Goal: Find specific page/section: Find specific page/section

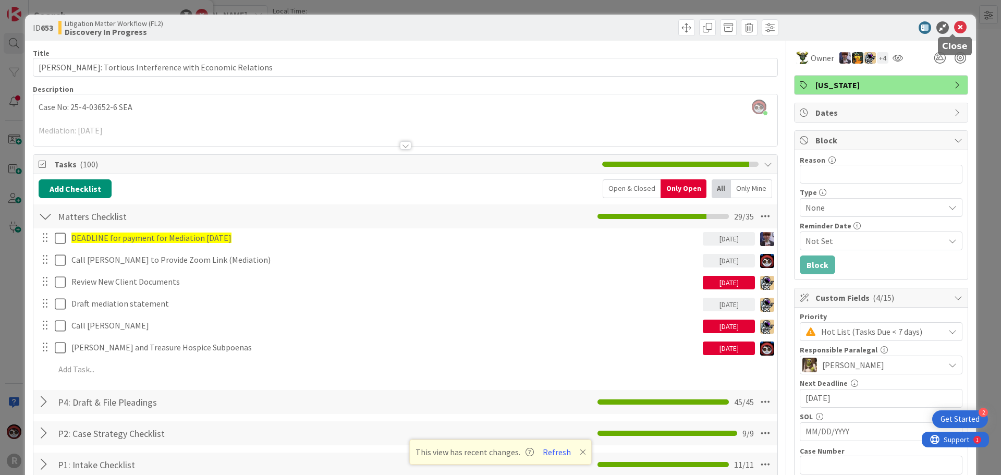
click at [954, 28] on icon at bounding box center [960, 27] width 13 height 13
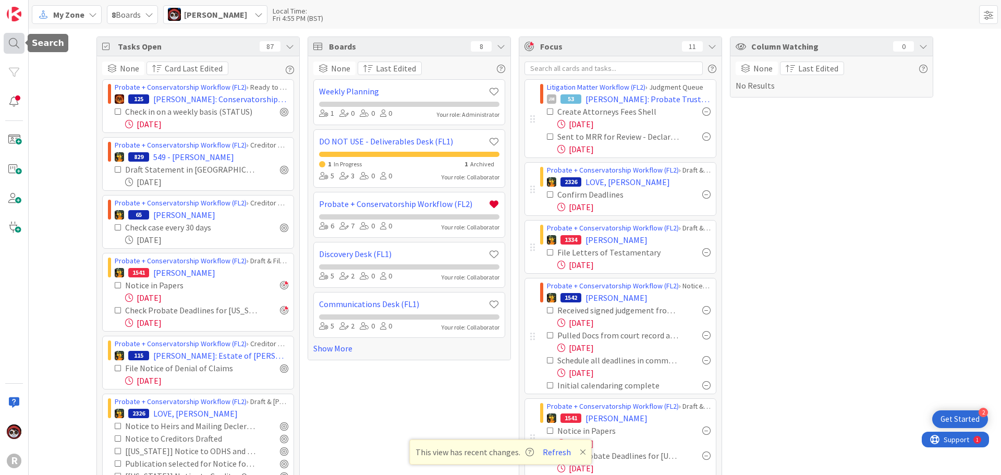
click at [19, 44] on div at bounding box center [14, 43] width 21 height 21
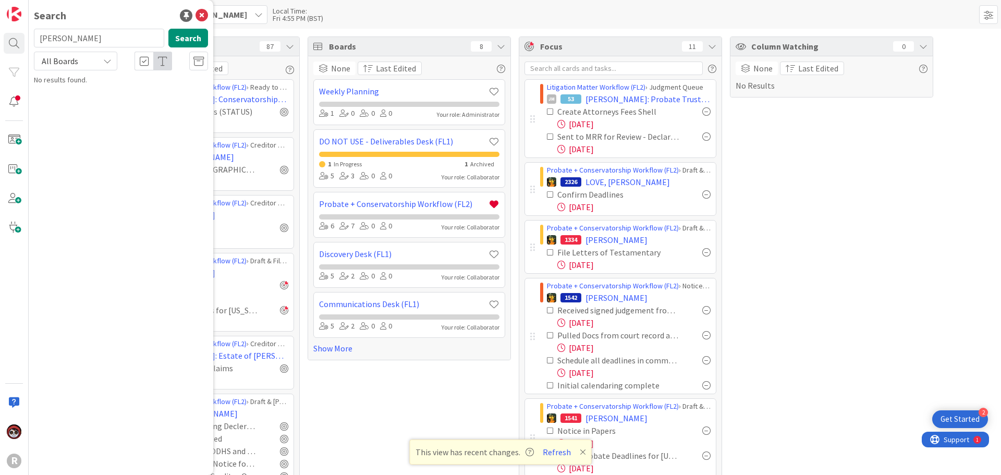
click at [69, 37] on input "[PERSON_NAME]" at bounding box center [99, 38] width 130 height 19
drag, startPoint x: 69, startPoint y: 37, endPoint x: 26, endPoint y: 38, distance: 43.3
click at [26, 38] on div "R Search [PERSON_NAME] Search All Boards No results found." at bounding box center [14, 237] width 29 height 475
type input "PRECISE"
click at [185, 39] on button "Search" at bounding box center [188, 38] width 40 height 19
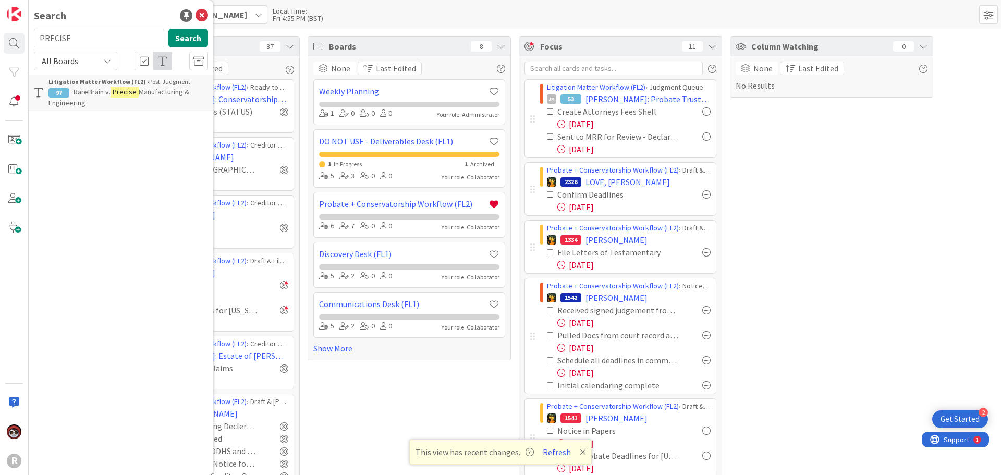
click at [100, 101] on p "RareBrain v. Precise Manufacturing & Engineering" at bounding box center [127, 98] width 159 height 22
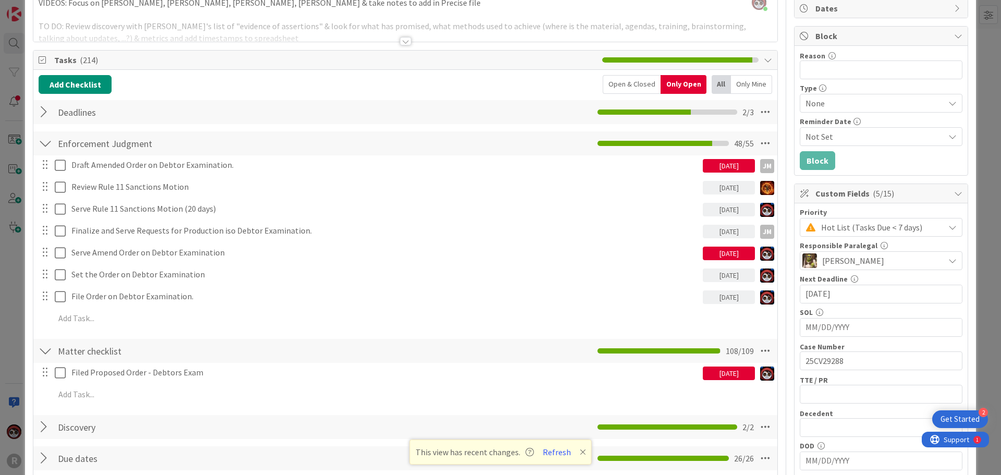
scroll to position [156, 0]
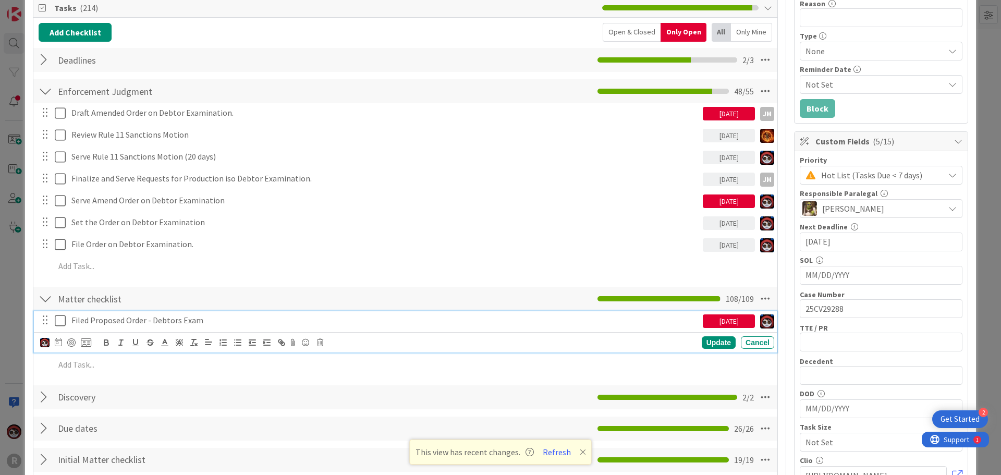
click at [132, 324] on p "Filed Proposed Order - Debtors Exam" at bounding box center [384, 320] width 627 height 12
click at [71, 342] on div at bounding box center [71, 342] width 8 height 8
click at [716, 342] on div "Update" at bounding box center [719, 343] width 34 height 13
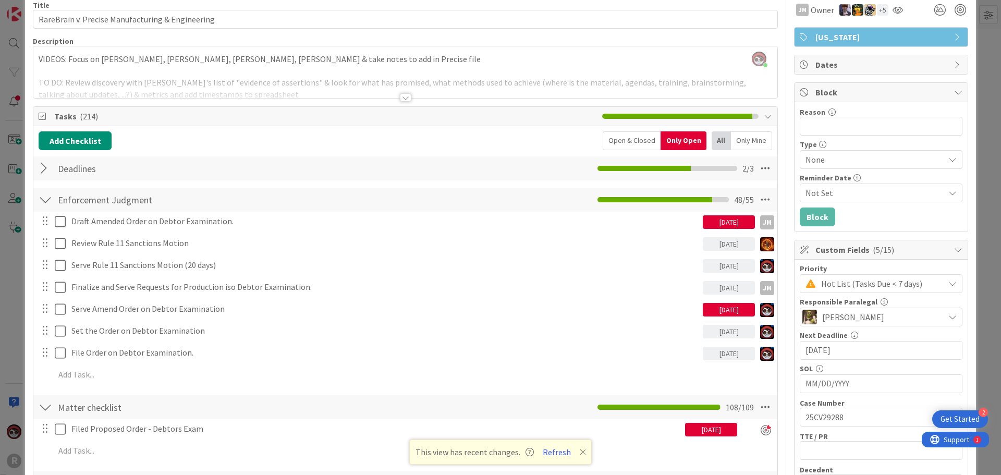
scroll to position [0, 0]
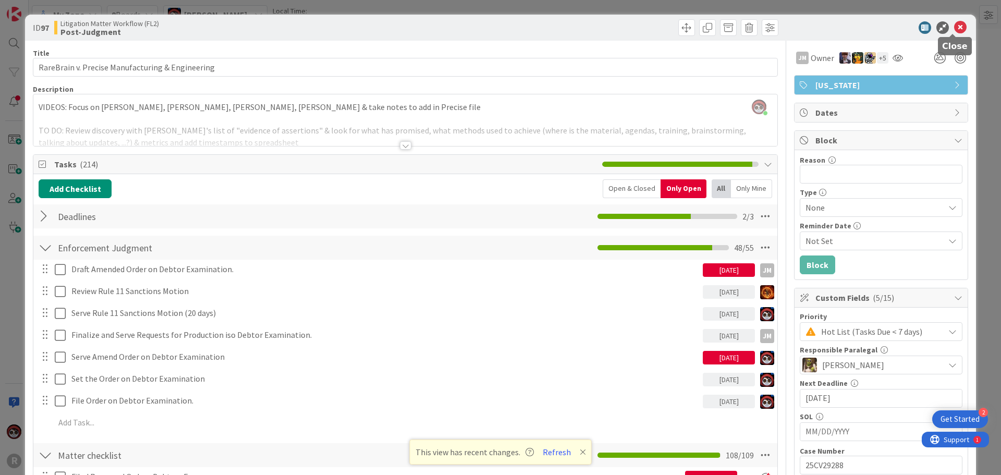
click at [954, 23] on icon at bounding box center [960, 27] width 13 height 13
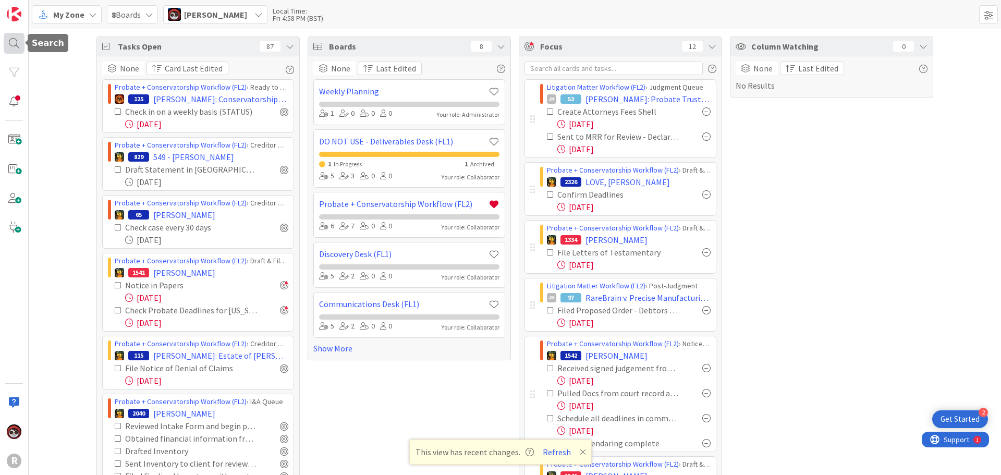
click at [18, 38] on div at bounding box center [14, 43] width 21 height 21
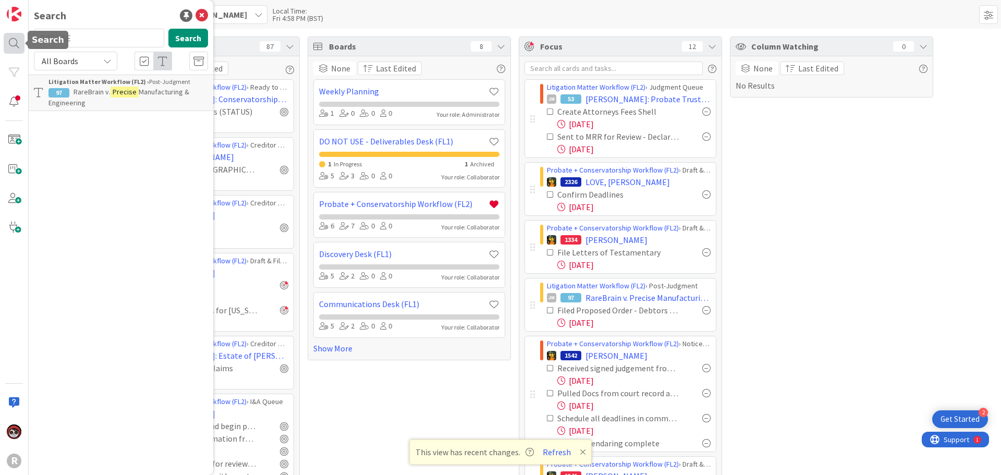
drag, startPoint x: 82, startPoint y: 39, endPoint x: 10, endPoint y: 39, distance: 71.4
click at [11, 39] on div "R Search PRECISE Search All Boards Litigation Matter Workflow (FL2) › Post-Judg…" at bounding box center [14, 237] width 29 height 475
type input "[PERSON_NAME]"
click at [181, 35] on button "Search" at bounding box center [188, 38] width 40 height 19
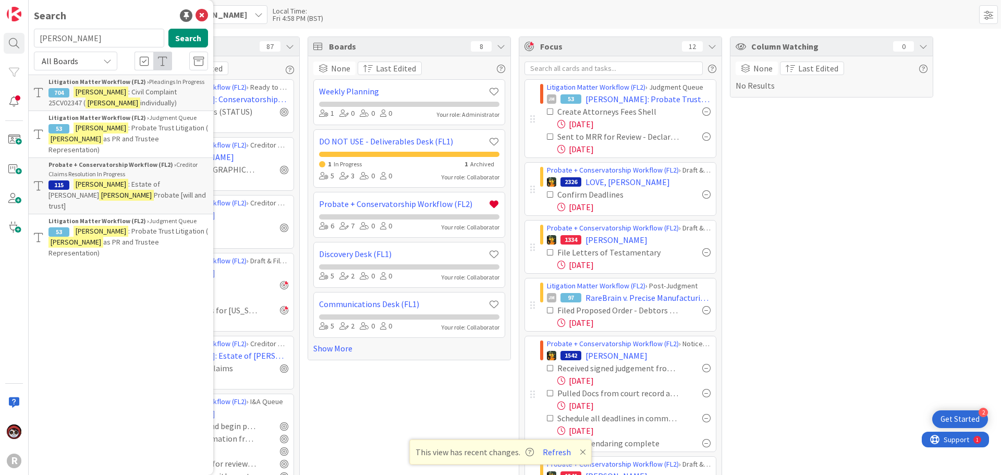
click at [143, 102] on p "[PERSON_NAME] : Civil Complaint 25CV02347 ( [PERSON_NAME] individually)" at bounding box center [127, 98] width 159 height 22
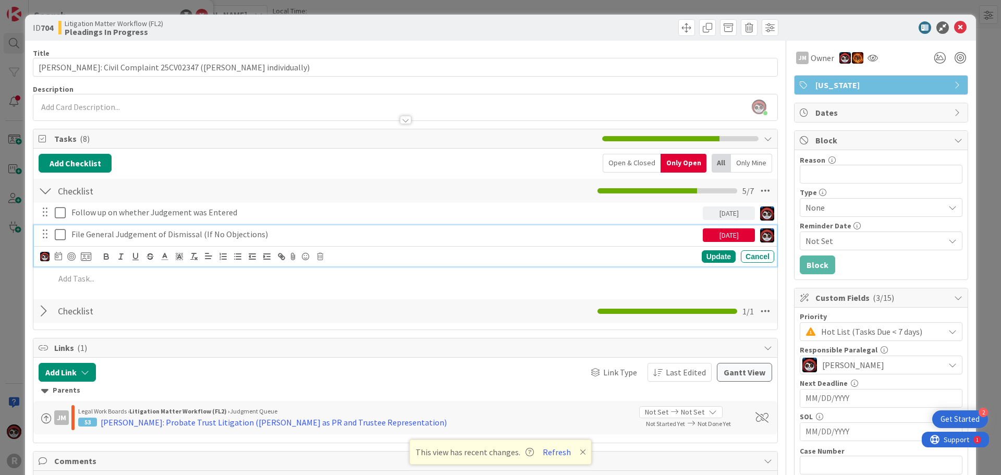
click at [226, 237] on p "File General Judgement of Dismissal (If No Objections)" at bounding box center [384, 234] width 627 height 12
click at [73, 259] on div at bounding box center [71, 256] width 8 height 8
click at [702, 259] on div "Update" at bounding box center [719, 257] width 34 height 13
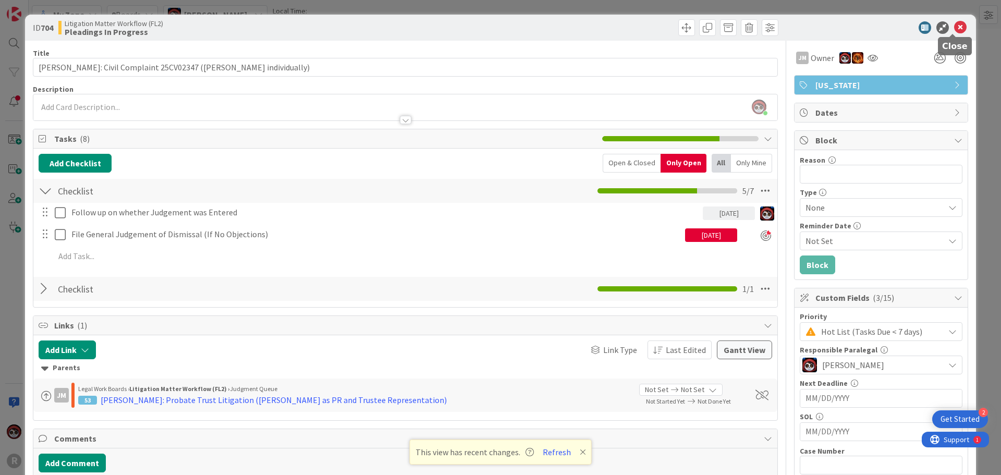
click at [954, 26] on icon at bounding box center [960, 27] width 13 height 13
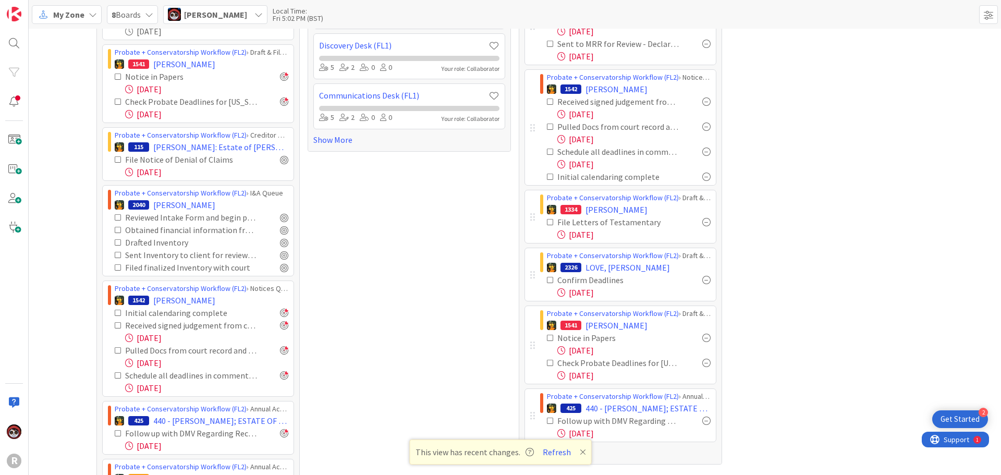
scroll to position [261, 0]
